Goal: Task Accomplishment & Management: Complete application form

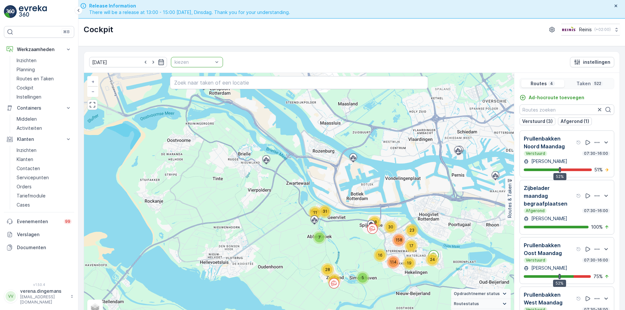
scroll to position [19, 0]
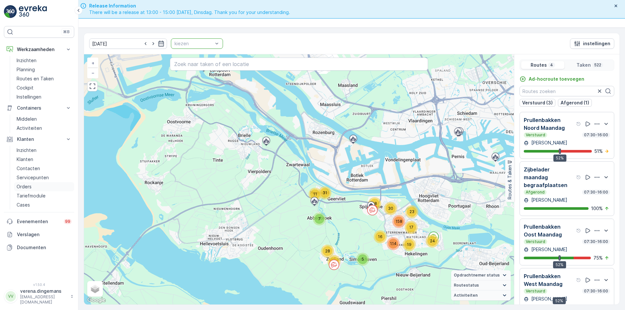
click at [22, 183] on p "Orders" at bounding box center [24, 186] width 15 height 7
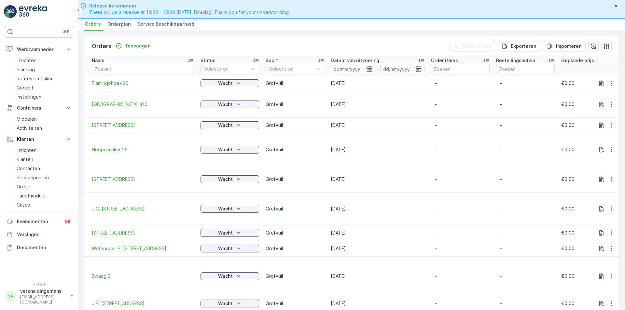
click at [368, 69] on icon "button" at bounding box center [369, 69] width 7 height 7
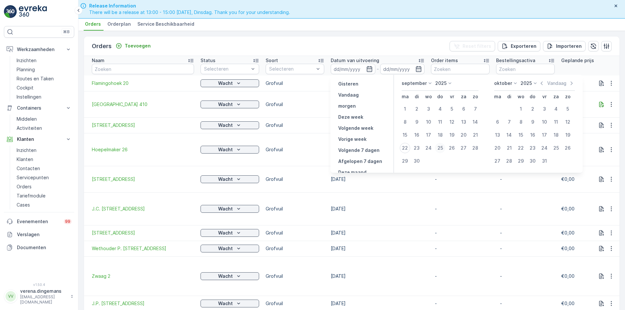
click at [441, 149] on div "25" at bounding box center [440, 148] width 10 height 10
type input "[DATE]"
click at [437, 146] on div "25" at bounding box center [440, 148] width 10 height 10
type input "[DATE]"
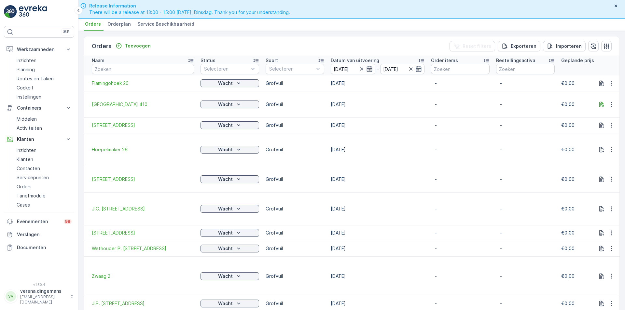
click at [408, 47] on div "Orders Toevoegen Reset filters Exporteren Importeren" at bounding box center [351, 46] width 535 height 20
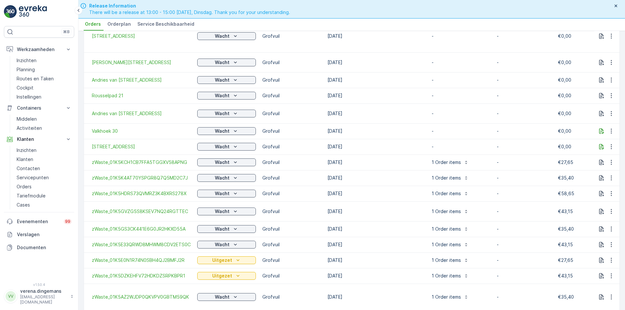
scroll to position [404, 0]
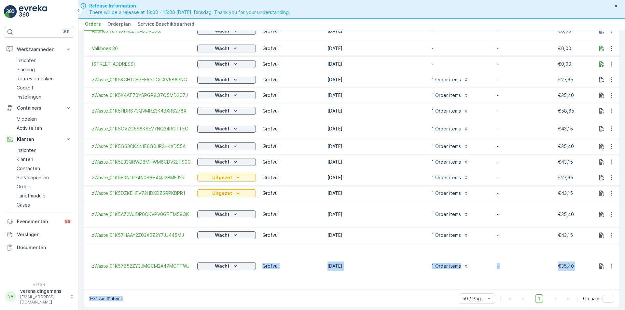
drag, startPoint x: 248, startPoint y: 282, endPoint x: 302, endPoint y: 288, distance: 54.3
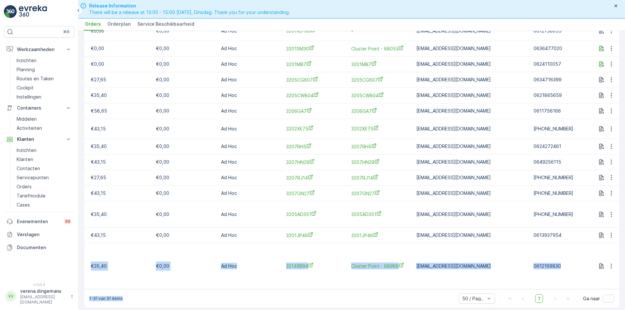
scroll to position [0, 698]
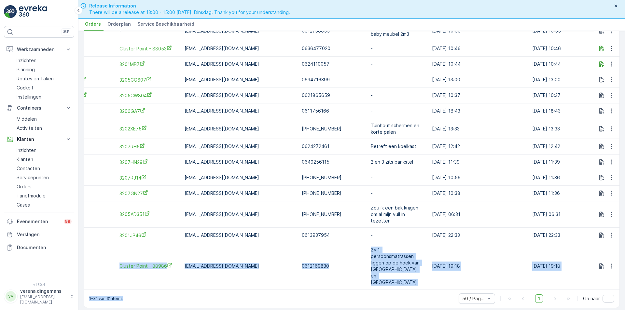
click at [387, 270] on div "2x 1 persoonsmatrassen liggen op de hoek van [GEOGRAPHIC_DATA] en [GEOGRAPHIC_D…" at bounding box center [396, 266] width 59 height 43
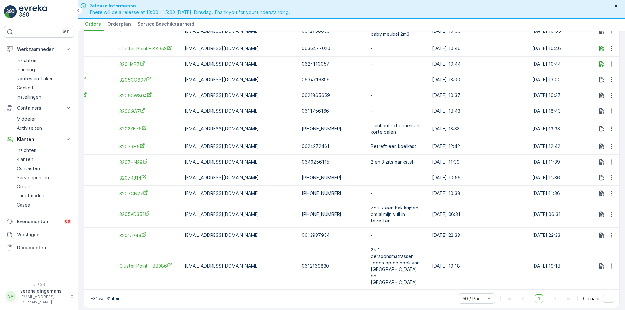
drag, startPoint x: 399, startPoint y: 282, endPoint x: 445, endPoint y: 281, distance: 46.2
click at [449, 279] on td "[DATE] 19:18" at bounding box center [478, 266] width 100 height 46
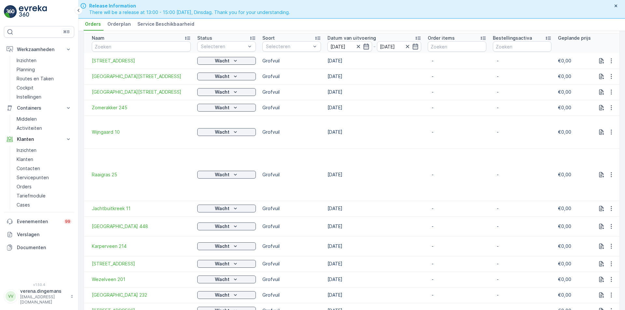
scroll to position [0, 0]
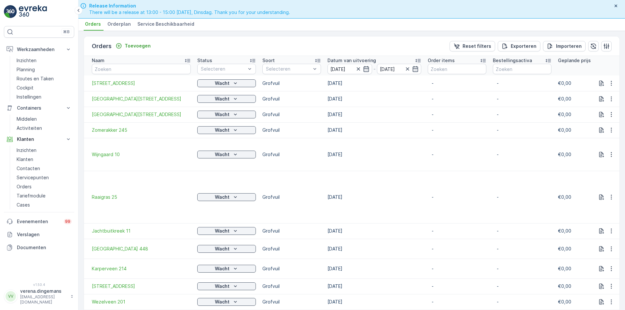
drag, startPoint x: 334, startPoint y: 80, endPoint x: 362, endPoint y: 294, distance: 216.1
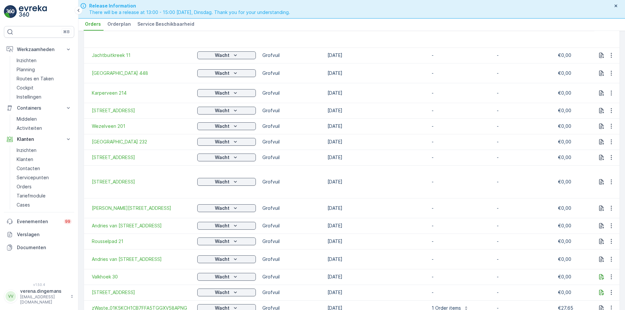
scroll to position [195, 0]
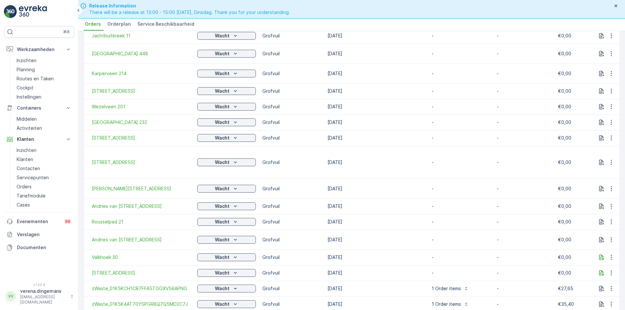
drag, startPoint x: 325, startPoint y: 121, endPoint x: 377, endPoint y: 308, distance: 194.6
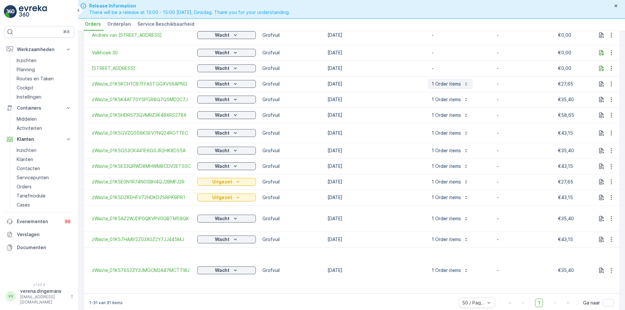
scroll to position [404, 0]
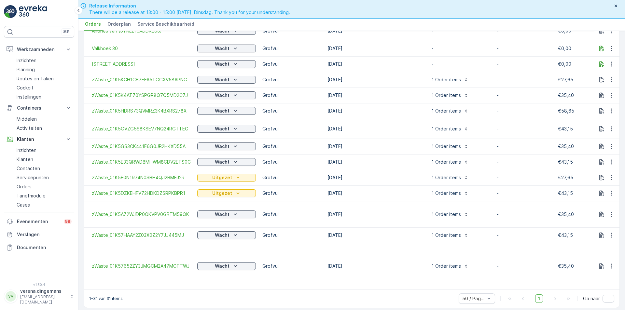
drag, startPoint x: 324, startPoint y: 109, endPoint x: 365, endPoint y: 247, distance: 144.4
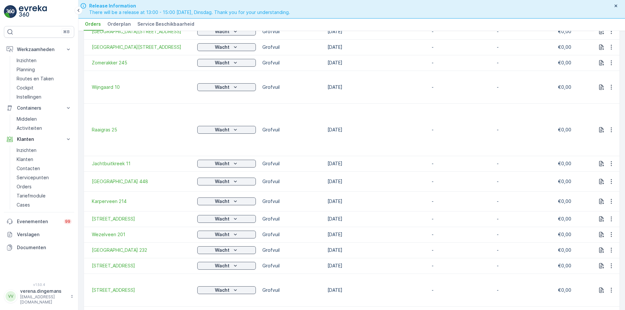
scroll to position [0, 0]
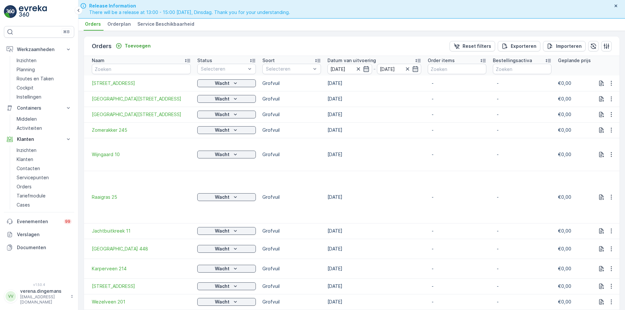
click at [263, 39] on div "Orders Toevoegen Reset filters Exporteren Importeren" at bounding box center [351, 46] width 535 height 20
click at [142, 46] on p "Toevoegen" at bounding box center [138, 46] width 26 height 7
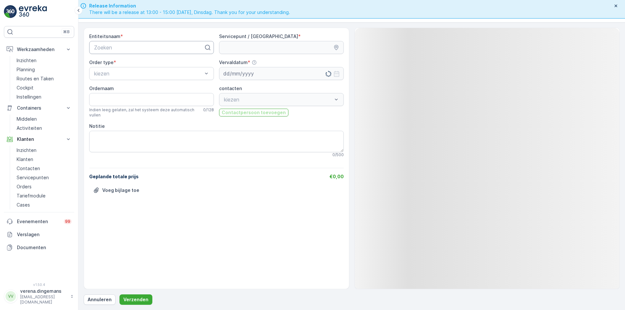
click at [142, 46] on div at bounding box center [148, 48] width 111 height 6
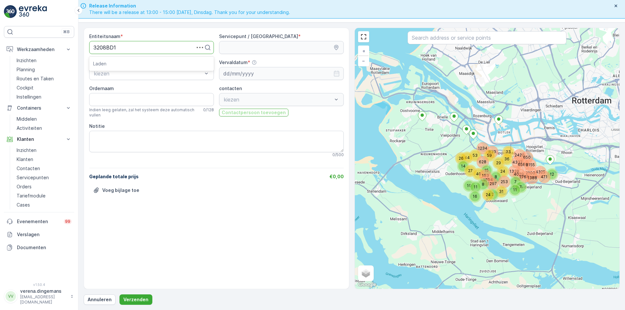
type input "3208BD13"
click at [110, 60] on div "3208BD13" at bounding box center [151, 63] width 125 height 11
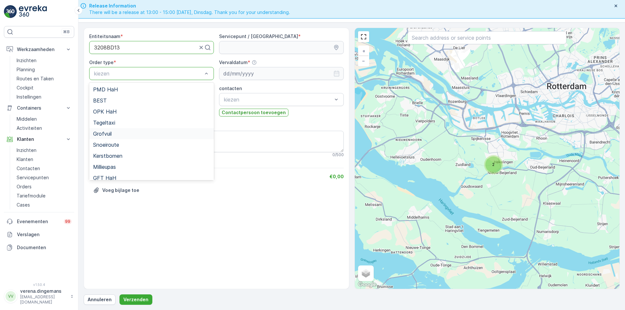
click at [125, 137] on div "Grofvuil" at bounding box center [151, 133] width 125 height 11
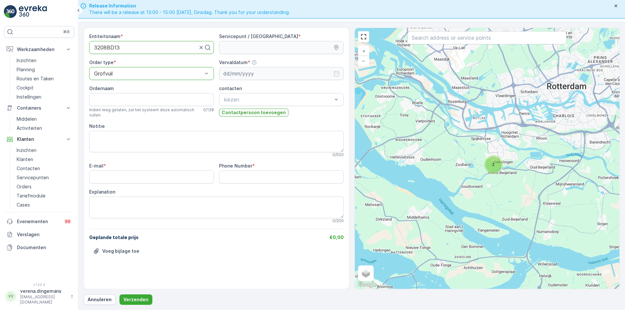
click at [338, 74] on div at bounding box center [281, 73] width 125 height 13
click at [120, 97] on input "Ordernaam" at bounding box center [151, 99] width 125 height 13
click at [144, 136] on textarea "Notitie" at bounding box center [216, 141] width 254 height 21
click at [143, 103] on input "Ordernaam" at bounding box center [151, 99] width 125 height 13
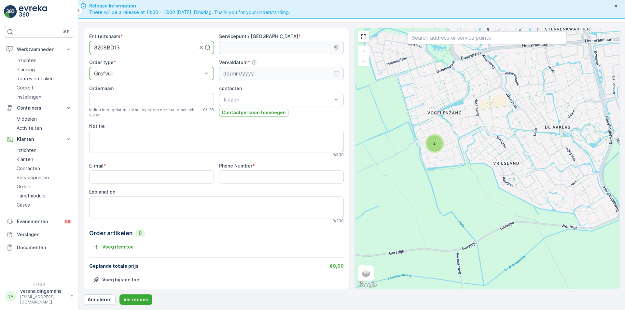
drag, startPoint x: 432, startPoint y: 135, endPoint x: 429, endPoint y: 161, distance: 26.2
click at [429, 161] on div "2 + − Satelliet stappenplan Terrein Hybride Leaflet Sneltoetsen Kaartgegevens K…" at bounding box center [487, 158] width 265 height 261
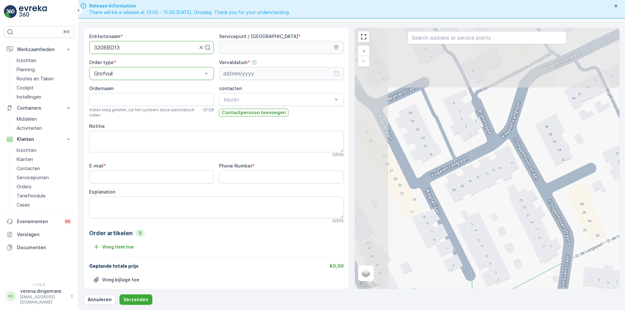
drag, startPoint x: 392, startPoint y: 92, endPoint x: 484, endPoint y: 196, distance: 139.0
click at [484, 196] on div "+ − Satelliet stappenplan Terrein Hybride Leaflet Sneltoetsen Kaartgegevens Kaa…" at bounding box center [487, 158] width 265 height 261
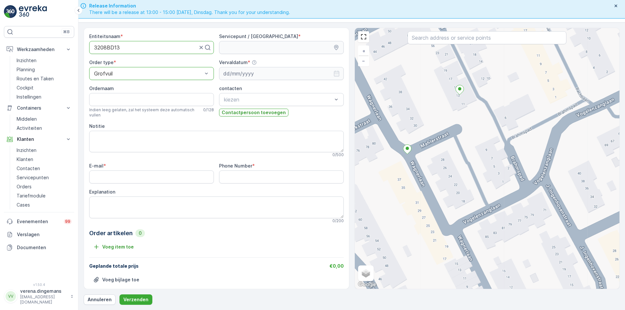
drag, startPoint x: 406, startPoint y: 136, endPoint x: 439, endPoint y: 183, distance: 57.0
click at [439, 183] on div "+ − Satelliet stappenplan Terrein Hybride Leaflet Sneltoetsen Kaartgegevens Kaa…" at bounding box center [487, 158] width 265 height 261
click at [116, 50] on div "3208BD13" at bounding box center [151, 47] width 125 height 13
drag, startPoint x: 116, startPoint y: 50, endPoint x: 99, endPoint y: 49, distance: 17.3
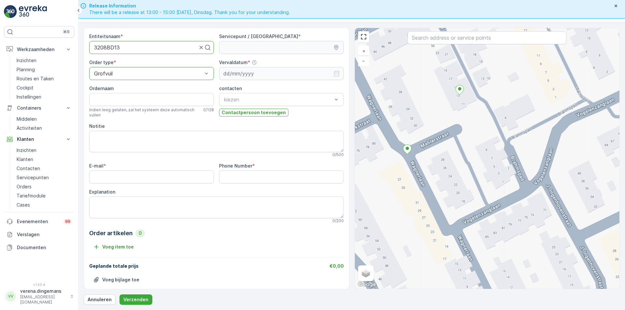
click at [99, 49] on div at bounding box center [145, 48] width 104 height 6
click at [114, 42] on div "3208BD13" at bounding box center [151, 47] width 125 height 13
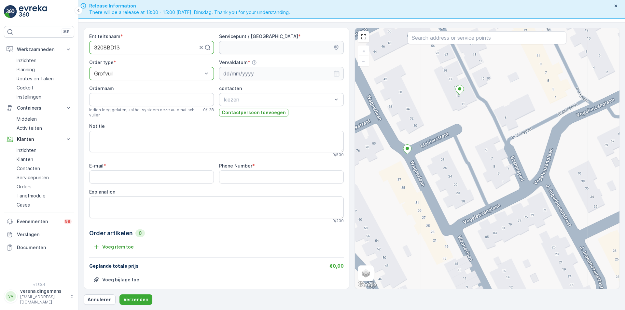
click at [116, 45] on div at bounding box center [145, 48] width 104 height 6
drag, startPoint x: 127, startPoint y: 47, endPoint x: 38, endPoint y: 51, distance: 89.5
click at [38, 51] on div "⌘B Werkzaamheden Inzichten Planning Routes en Taken Cockpit Instellingen Contai…" at bounding box center [312, 155] width 625 height 310
click at [116, 99] on input "Ordernaam" at bounding box center [151, 99] width 125 height 13
type input "Brahmspad 13"
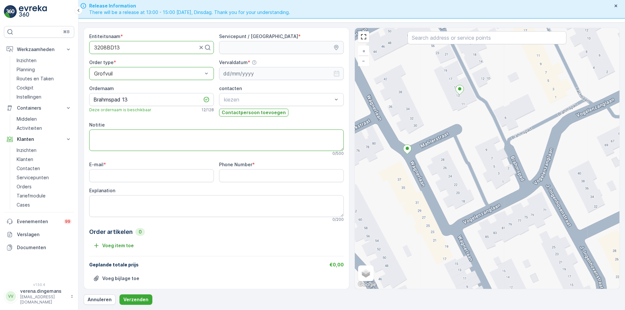
click at [127, 135] on textarea "Notitie" at bounding box center [216, 139] width 254 height 21
click at [125, 201] on textarea "Explanation" at bounding box center [216, 205] width 254 height 21
click at [98, 173] on input "E-mail" at bounding box center [151, 175] width 125 height 13
type input "[EMAIL_ADDRESS][DOMAIN_NAME]"
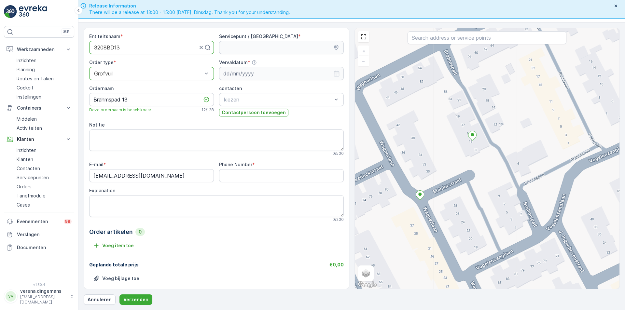
drag, startPoint x: 442, startPoint y: 115, endPoint x: 455, endPoint y: 161, distance: 47.6
click at [455, 161] on div "+ − Satelliet stappenplan Terrein Hybride Leaflet Sneltoetsen Kaartgegevens Kaa…" at bounding box center [487, 158] width 265 height 261
click at [495, 161] on div "+ − Satelliet stappenplan Terrein Hybride Leaflet Sneltoetsen Kaartgegevens Kaa…" at bounding box center [487, 158] width 265 height 261
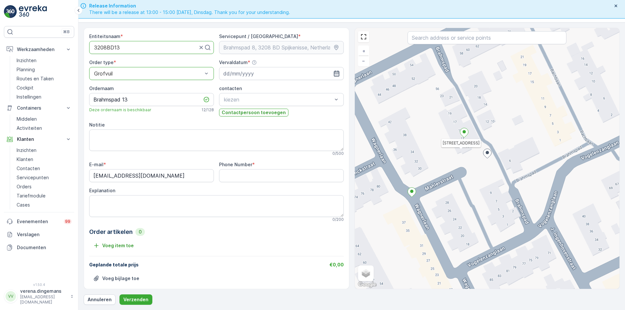
click at [337, 71] on icon "button" at bounding box center [336, 73] width 7 height 7
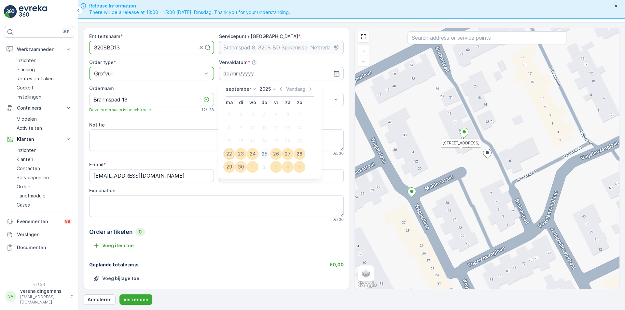
click at [264, 151] on div "25" at bounding box center [264, 154] width 10 height 10
type input "[DATE]"
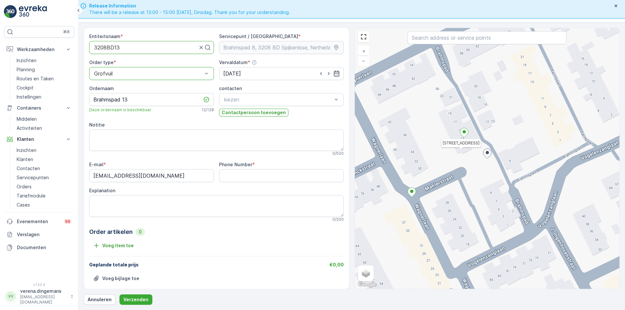
click at [295, 180] on Number "Phone Number" at bounding box center [281, 175] width 125 height 13
type Number "0617366110"
click at [130, 207] on textarea "Explanation" at bounding box center [216, 205] width 254 height 21
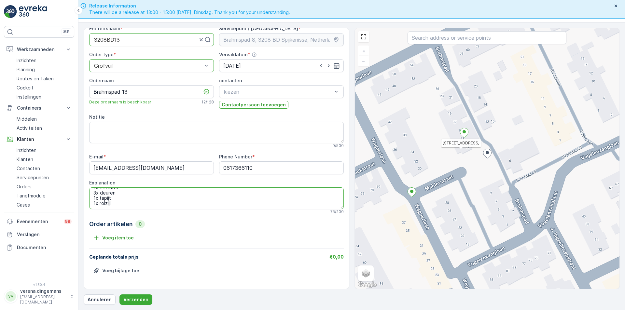
scroll to position [29, 0]
type textarea "Laminaat Ondervloer 4x stoelen 1x eettafel 3x deuren 1x tapijt 1x rolzijl 1 kuub"
click at [138, 300] on p "Verzenden" at bounding box center [135, 299] width 25 height 7
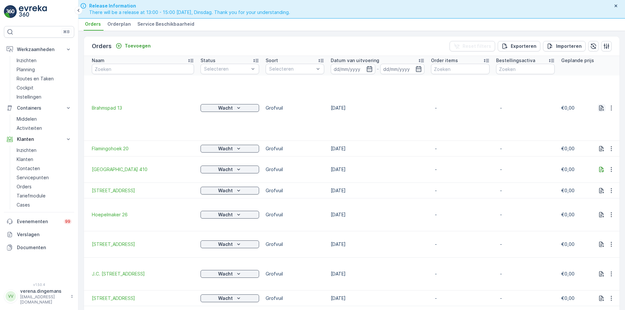
click at [598, 109] on icon "button" at bounding box center [601, 108] width 7 height 7
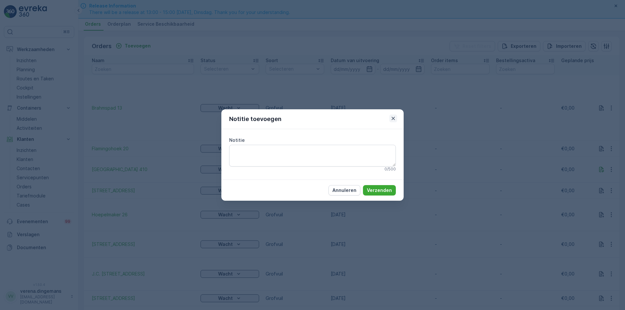
click at [397, 117] on button "button" at bounding box center [393, 118] width 8 height 8
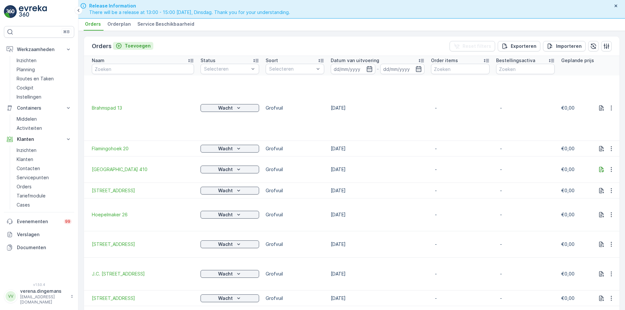
click at [138, 49] on p "Toevoegen" at bounding box center [138, 46] width 26 height 7
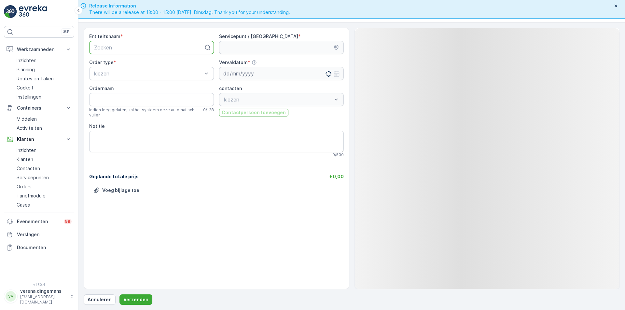
click at [123, 50] on div at bounding box center [148, 48] width 111 height 6
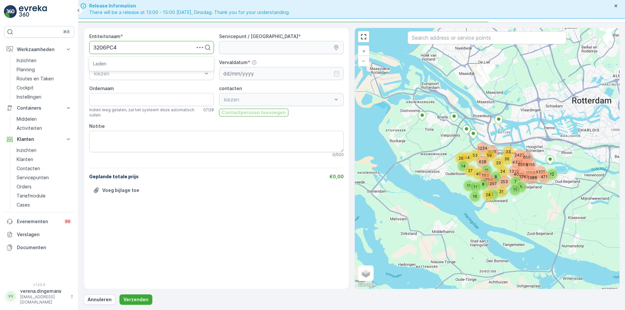
type input "3206PC46"
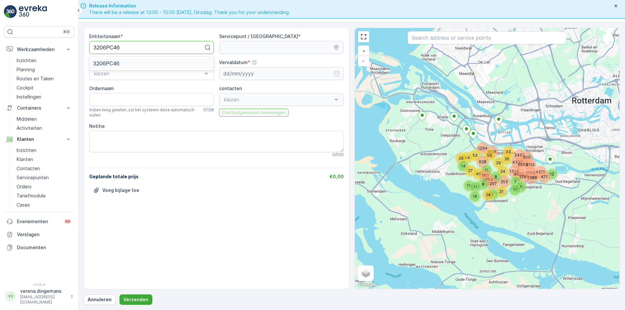
click at [122, 66] on div "3206PC46" at bounding box center [151, 63] width 117 height 6
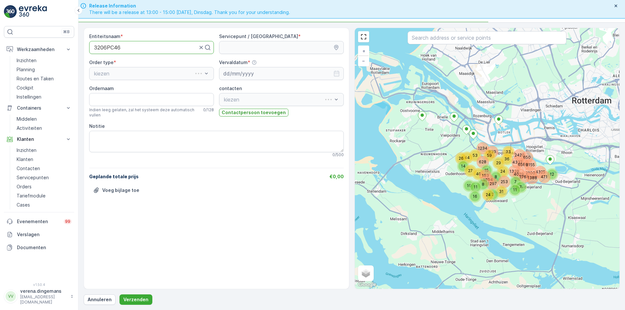
click at [120, 70] on div "kiezen" at bounding box center [151, 73] width 125 height 13
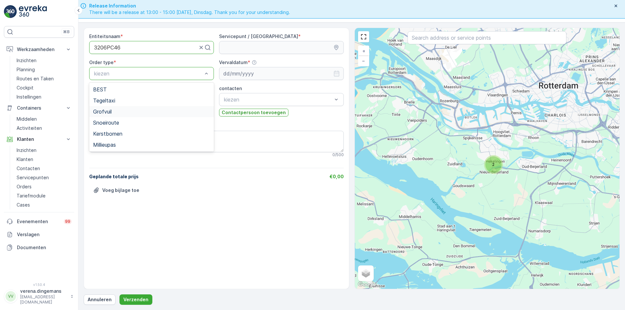
click at [109, 110] on span "Grofvuil" at bounding box center [102, 112] width 19 height 6
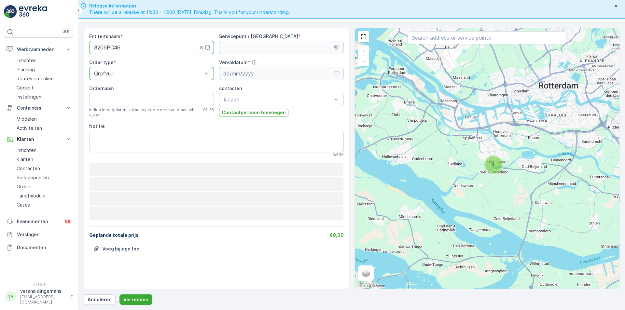
click at [169, 99] on input "Ordernaam" at bounding box center [151, 99] width 125 height 13
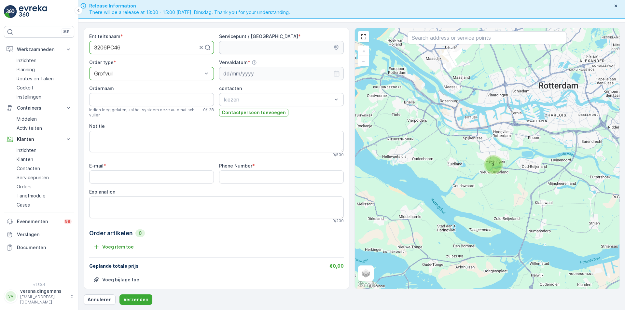
drag, startPoint x: 152, startPoint y: 50, endPoint x: 94, endPoint y: 43, distance: 57.7
click at [82, 36] on form "Entiteitsnaam * Use Up and Down to choose options, press Enter to select the cu…" at bounding box center [351, 166] width 546 height 288
click at [124, 51] on div "3206PC46" at bounding box center [151, 47] width 125 height 13
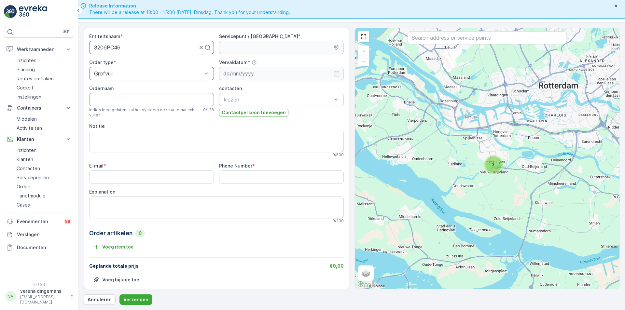
click at [114, 100] on input "Ordernaam" at bounding box center [151, 99] width 125 height 13
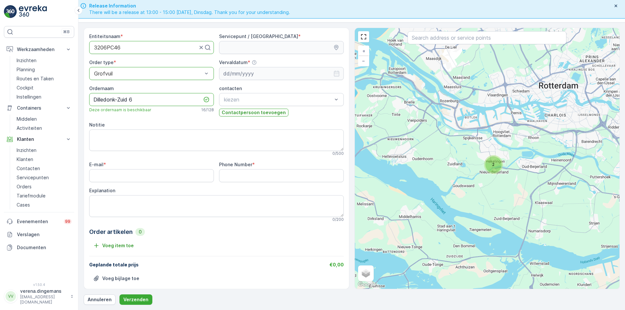
type input "Dilledonk-Zuid 6"
click at [140, 138] on textarea "Notitie" at bounding box center [216, 139] width 254 height 21
click at [130, 181] on input "E-mail" at bounding box center [151, 175] width 125 height 13
type input "[EMAIL_ADDRESS][DOMAIN_NAME]"
click at [262, 173] on Number "Phone Number" at bounding box center [281, 175] width 125 height 13
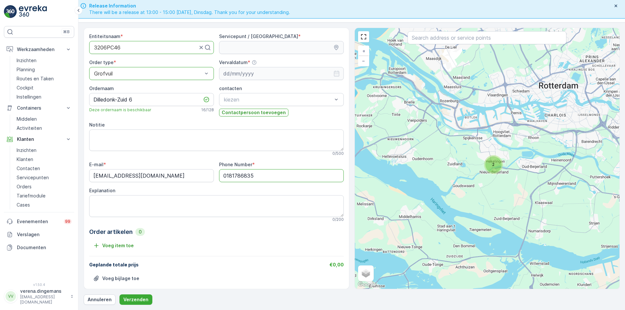
type Number "0181786835"
click at [125, 206] on textarea "Explanation" at bounding box center [216, 205] width 254 height 21
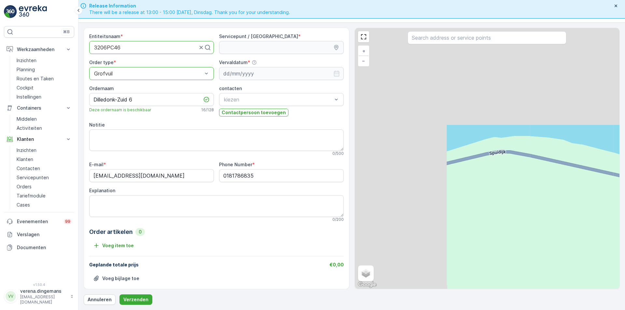
drag, startPoint x: 394, startPoint y: 104, endPoint x: 559, endPoint y: 254, distance: 223.6
click at [559, 254] on div "+ − Satelliet stappenplan Terrein Hybride Leaflet Sneltoetsen Kaartgegevens Kaa…" at bounding box center [487, 158] width 265 height 261
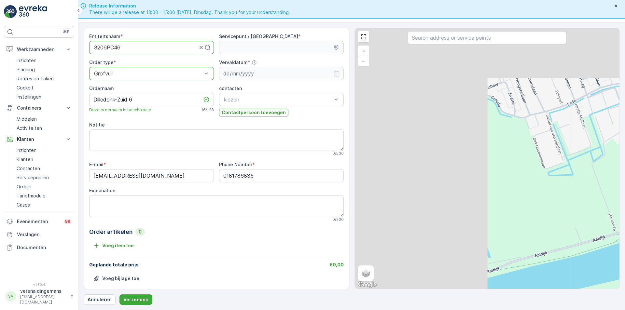
drag, startPoint x: 419, startPoint y: 147, endPoint x: 624, endPoint y: 264, distance: 235.6
click at [624, 264] on form "Entiteitsnaam * 3206PC46 Servicepunt / Locatie * Order type * option Grofvuil, …" at bounding box center [351, 166] width 546 height 288
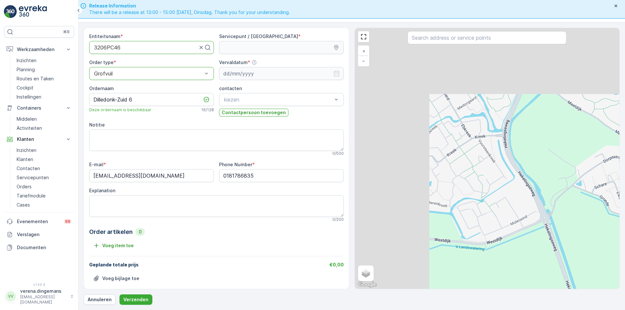
drag, startPoint x: 419, startPoint y: 135, endPoint x: 528, endPoint y: 235, distance: 147.1
click at [528, 235] on div "+ − Satelliet stappenplan Terrein Hybride Leaflet Sneltoetsen Kaartgegevens Kaa…" at bounding box center [487, 158] width 265 height 261
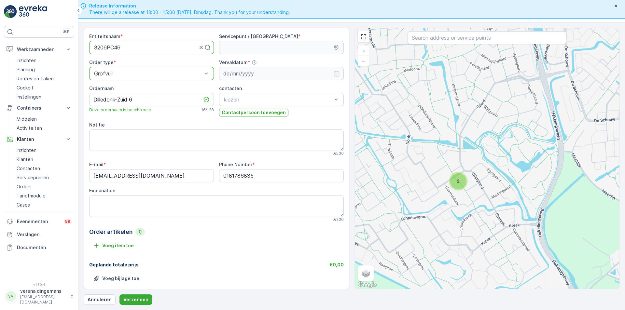
drag, startPoint x: 476, startPoint y: 150, endPoint x: 464, endPoint y: 188, distance: 40.2
click at [464, 188] on div "2 + − Satelliet stappenplan Terrein Hybride Leaflet Sneltoetsen Kaartgegevens K…" at bounding box center [487, 158] width 265 height 261
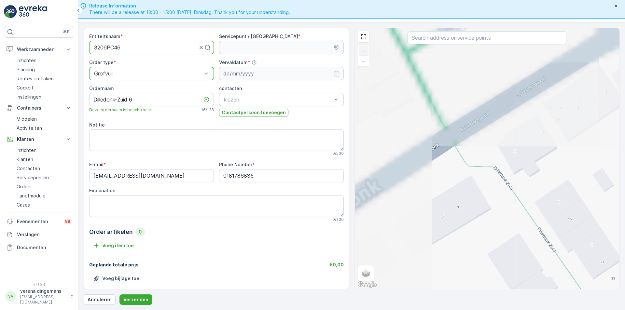
drag, startPoint x: 390, startPoint y: 110, endPoint x: 568, endPoint y: 268, distance: 238.2
click at [568, 268] on div "+ − Satelliet stappenplan Terrein Hybride Leaflet Sneltoetsen Kaartgegevens Kaa…" at bounding box center [487, 158] width 265 height 261
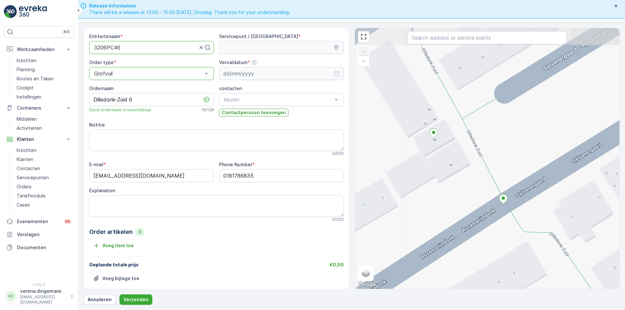
drag, startPoint x: 452, startPoint y: 136, endPoint x: 451, endPoint y: 183, distance: 46.8
click at [451, 183] on div "+ − Satelliet stappenplan Terrein Hybride Leaflet Sneltoetsen Kaartgegevens Kaa…" at bounding box center [487, 158] width 265 height 261
click at [475, 167] on div "+ − Satelliet stappenplan Terrein Hybride Leaflet Sneltoetsen Kaartgegevens Kaa…" at bounding box center [487, 158] width 265 height 261
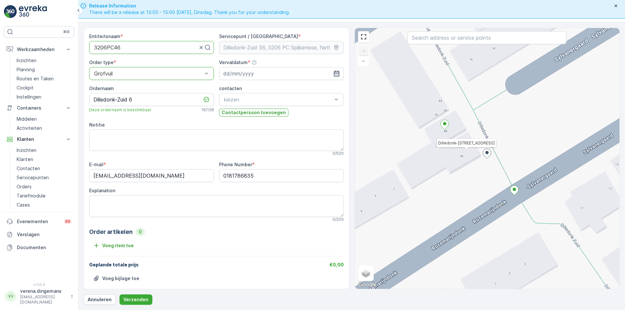
click at [333, 74] on icon "button" at bounding box center [336, 74] width 6 height 6
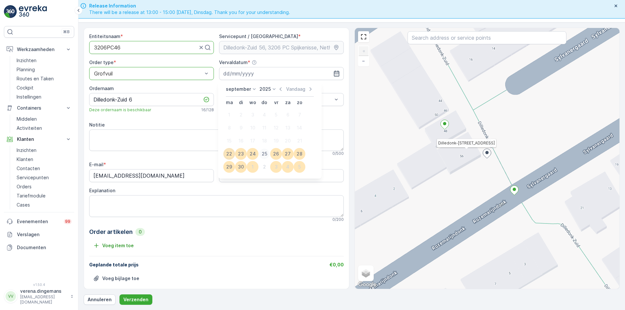
click at [267, 155] on div "25" at bounding box center [264, 154] width 10 height 10
type input "[DATE]"
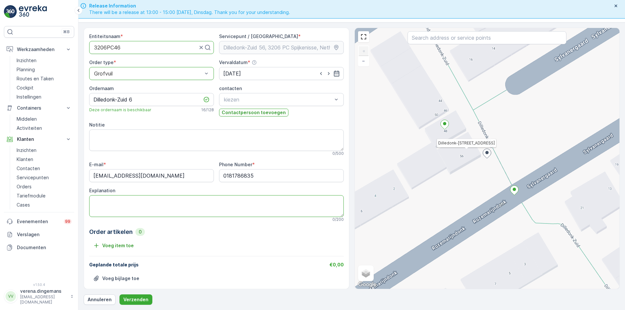
click at [143, 200] on textarea "Explanation" at bounding box center [216, 205] width 254 height 21
click at [117, 199] on textarea "Explanation" at bounding box center [216, 205] width 254 height 21
click at [136, 201] on textarea "Explanation" at bounding box center [216, 205] width 254 height 21
click at [137, 201] on textarea "Explanation" at bounding box center [216, 205] width 254 height 21
click at [40, 97] on p "Instellingen" at bounding box center [29, 97] width 25 height 7
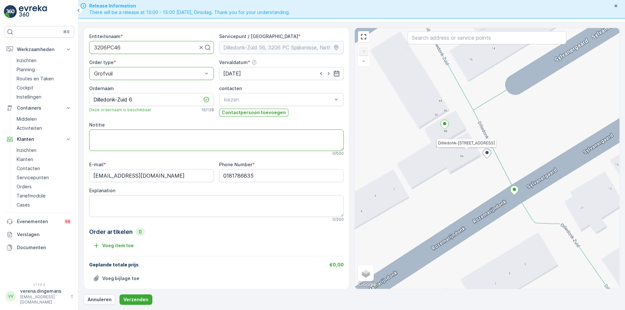
click at [114, 135] on textarea "Notitie" at bounding box center [216, 139] width 254 height 21
click at [121, 199] on textarea "Explanation" at bounding box center [216, 205] width 254 height 21
type textarea "Matrassen monitoren hout computer 1 kuub"
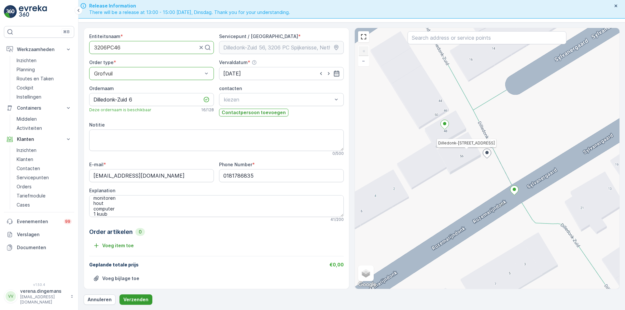
click at [139, 298] on p "Verzenden" at bounding box center [135, 299] width 25 height 7
